Goal: Subscribe to service/newsletter

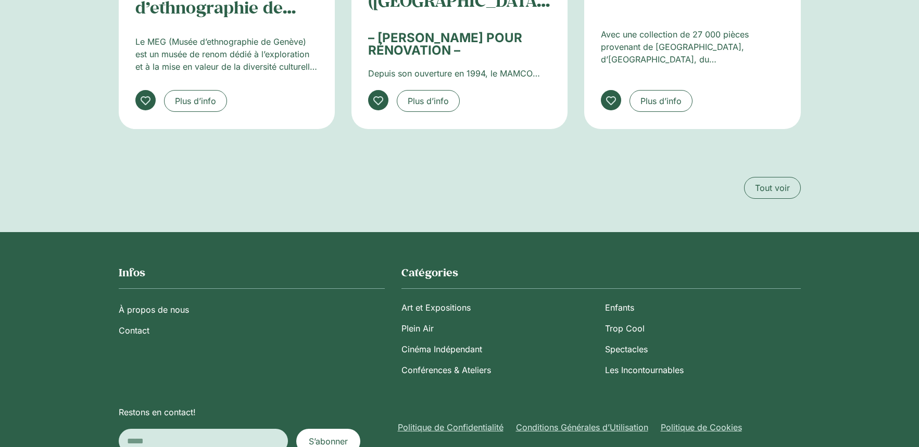
scroll to position [2051, 0]
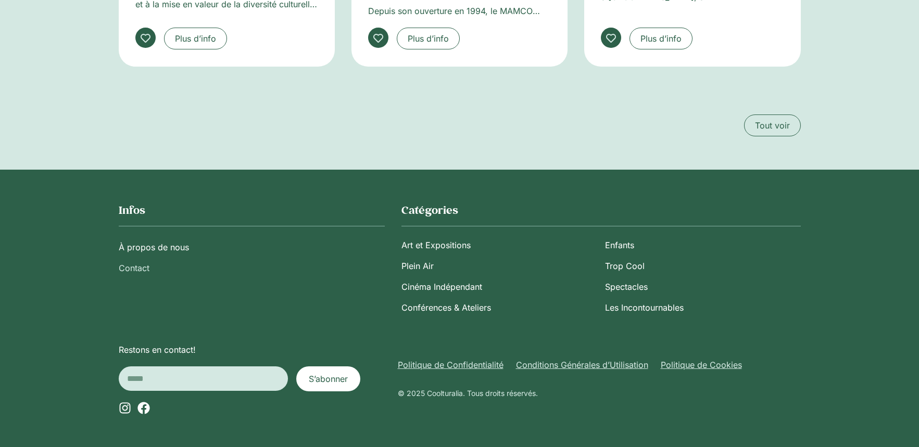
click at [139, 265] on link "Contact" at bounding box center [252, 268] width 266 height 21
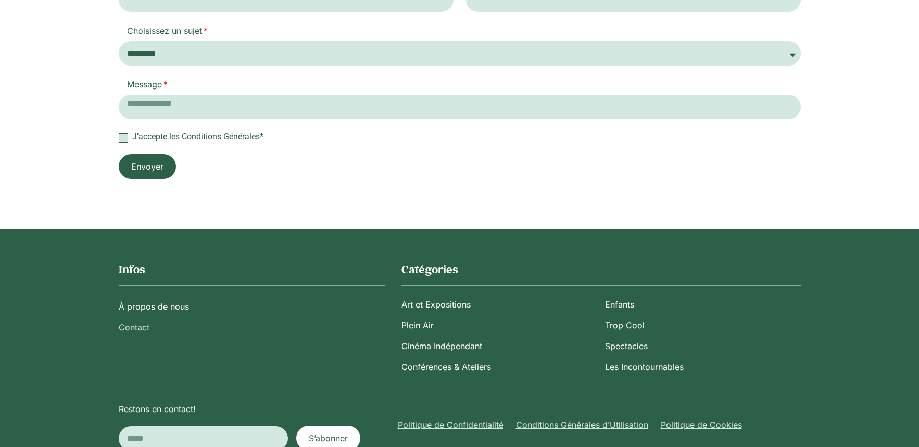
scroll to position [347, 0]
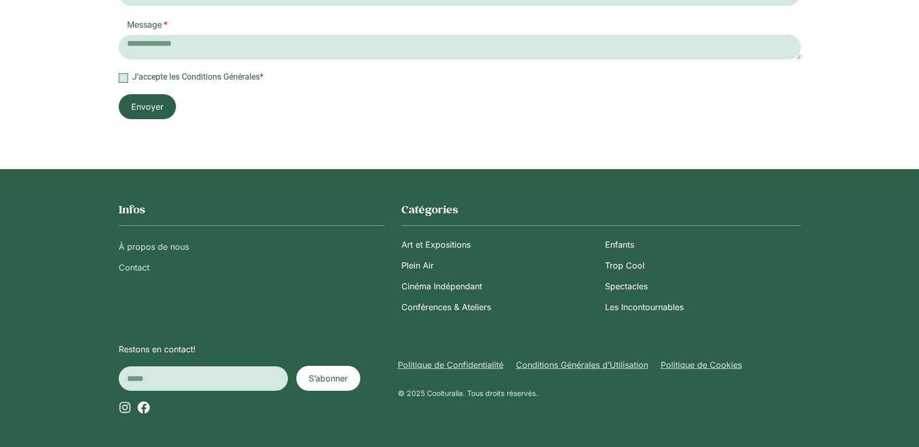
click at [146, 250] on link "À propos de nous" at bounding box center [252, 246] width 266 height 21
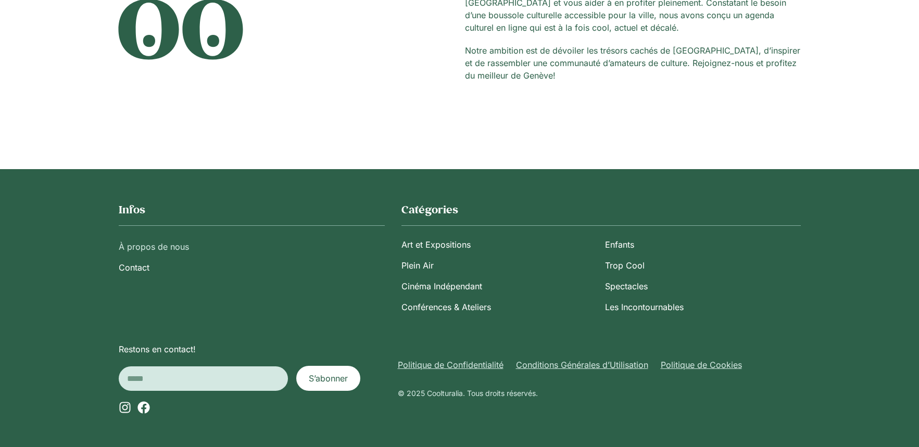
scroll to position [174, 0]
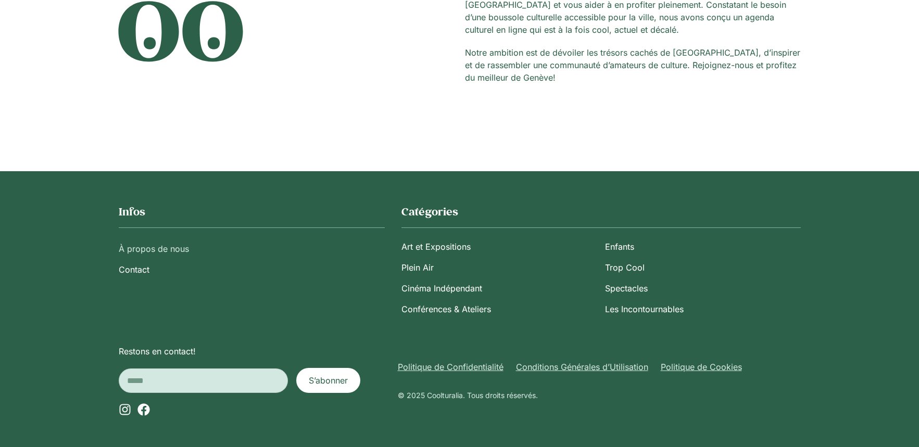
click at [192, 381] on input "Email" at bounding box center [203, 380] width 169 height 24
type input "**********"
click at [327, 385] on span "S’abonner" at bounding box center [328, 380] width 39 height 12
